Goal: Task Accomplishment & Management: Manage account settings

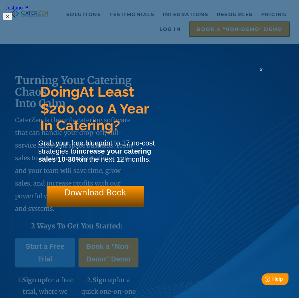
click at [263, 72] on div "x" at bounding box center [261, 69] width 11 height 7
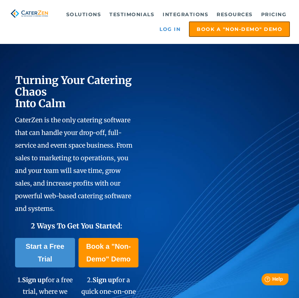
click at [176, 28] on link "Log in" at bounding box center [170, 29] width 28 height 14
click at [173, 27] on link "Log in" at bounding box center [170, 29] width 28 height 14
